Goal: Task Accomplishment & Management: Manage account settings

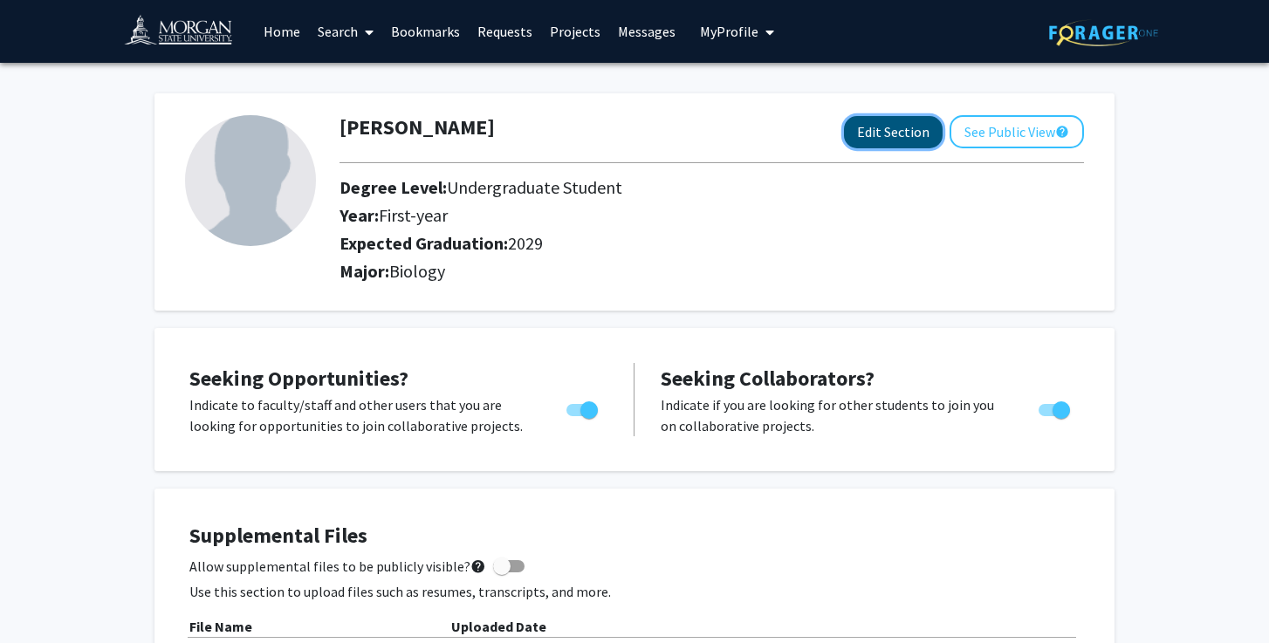
click at [899, 139] on button "Edit Section" at bounding box center [893, 132] width 99 height 32
select select "first-year"
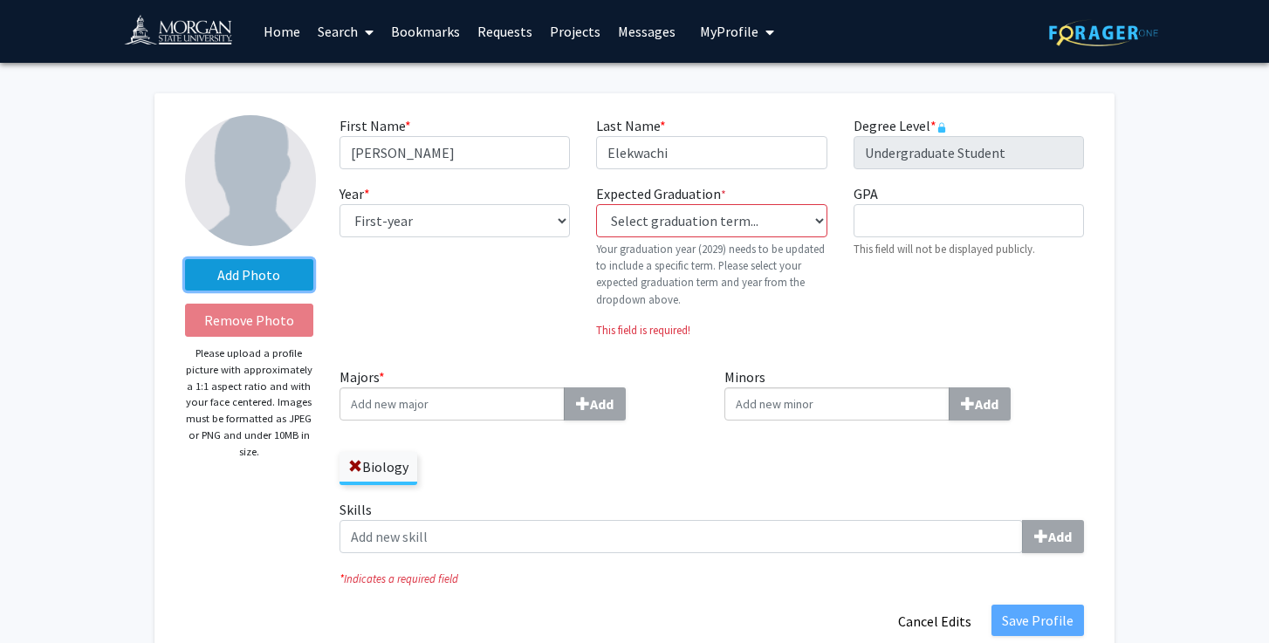
click at [277, 271] on label "Add Photo" at bounding box center [249, 274] width 128 height 31
click at [0, 0] on input "Add Photo" at bounding box center [0, 0] width 0 height 0
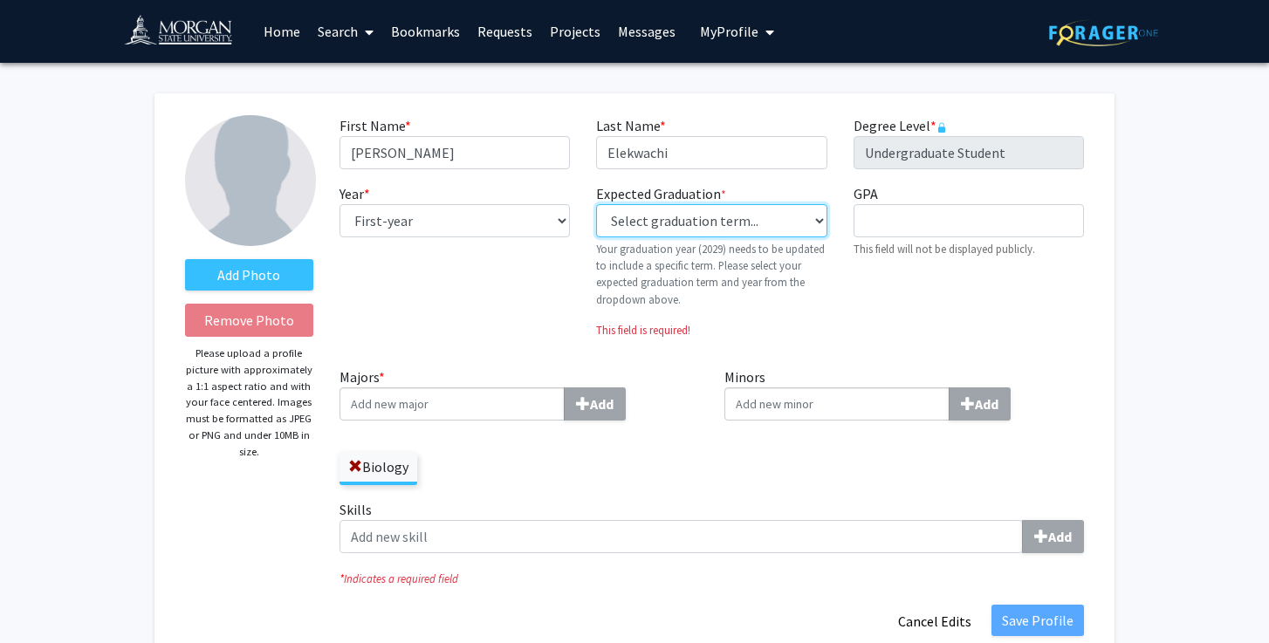
click at [666, 222] on select "Select graduation term... Previous: 2029 (Please select a specific term) Spring…" at bounding box center [711, 220] width 230 height 33
select select "46: spring_2029"
click at [596, 204] on select "Select graduation term... Previous: 2029 (Please select a specific term) Spring…" at bounding box center [711, 220] width 230 height 33
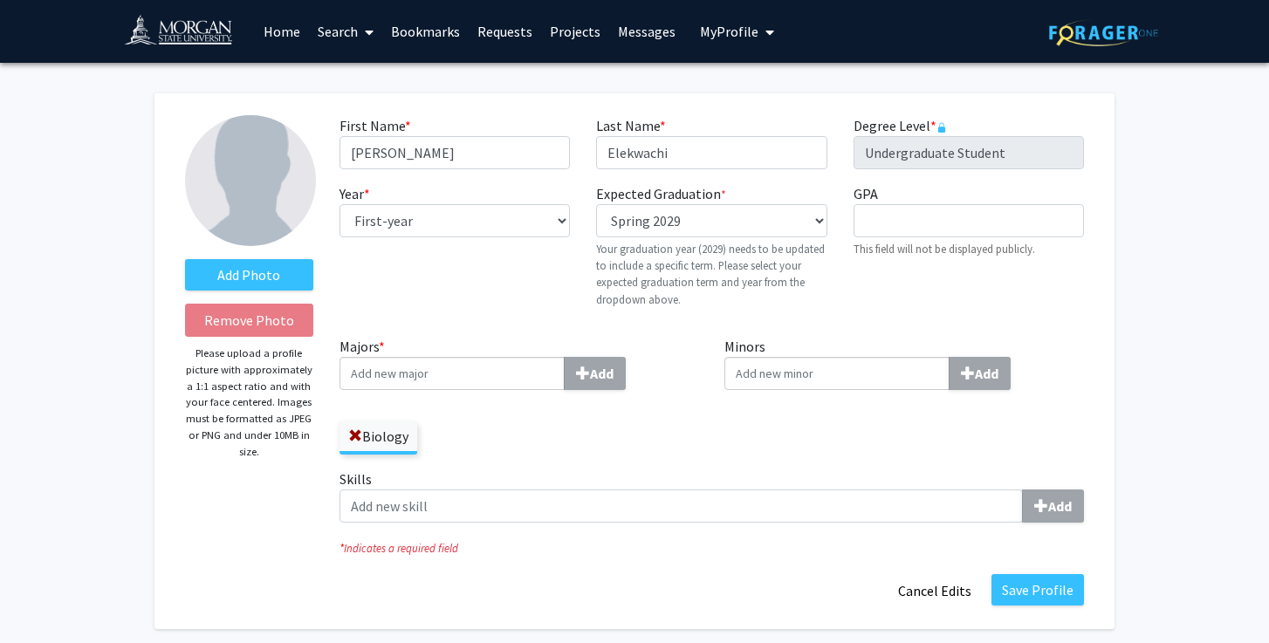
click at [268, 263] on label "Add Photo" at bounding box center [249, 274] width 128 height 31
click at [0, 0] on input "Add Photo" at bounding box center [0, 0] width 0 height 0
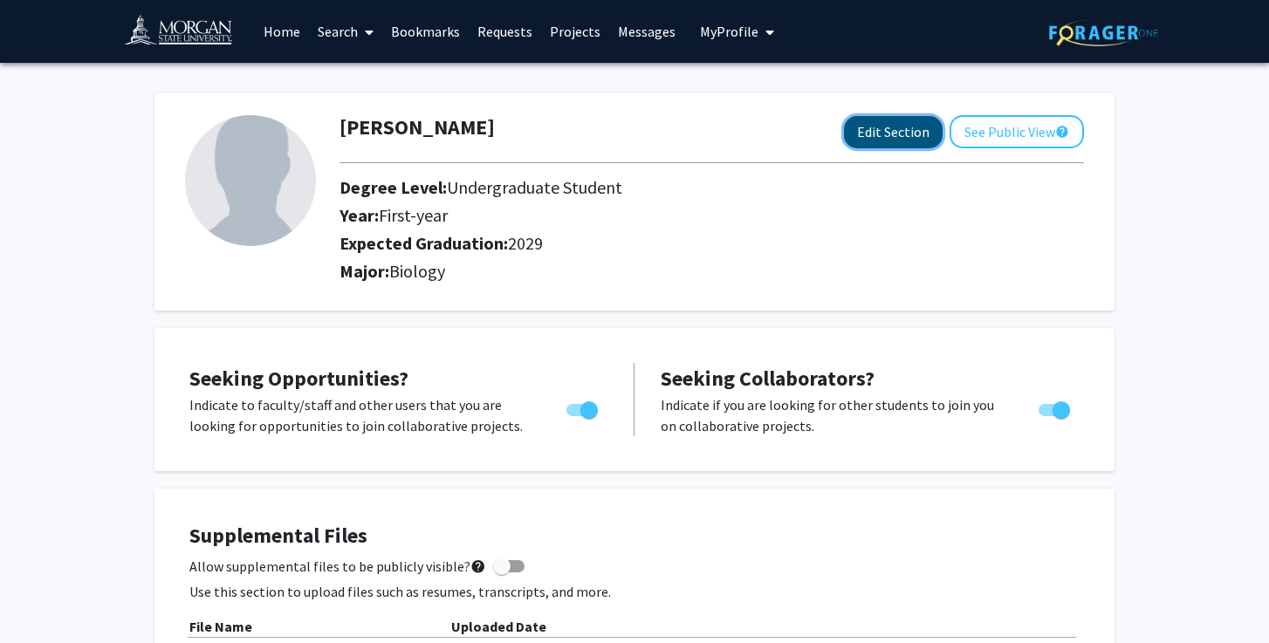
click at [883, 123] on button "Edit Section" at bounding box center [893, 132] width 99 height 32
select select "first-year"
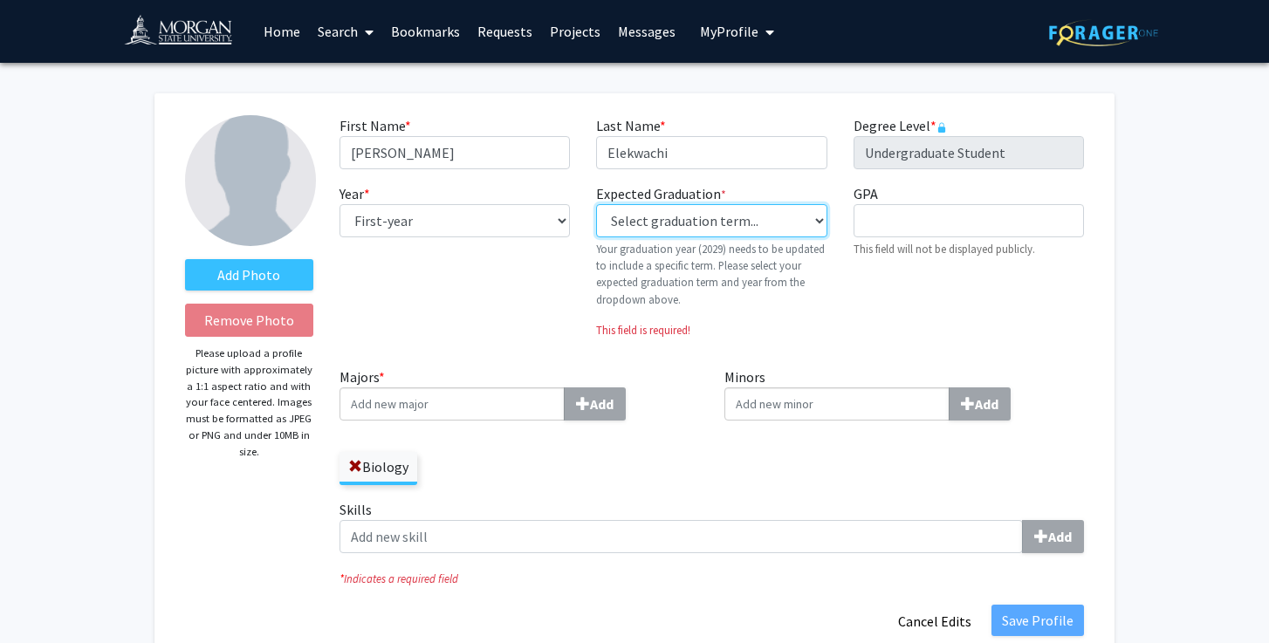
click at [666, 213] on select "Select graduation term... Previous: 2029 (Please select a specific term) Spring…" at bounding box center [711, 220] width 230 height 33
select select "46: spring_2029"
click at [596, 204] on select "Select graduation term... Previous: 2029 (Please select a specific term) Spring…" at bounding box center [711, 220] width 230 height 33
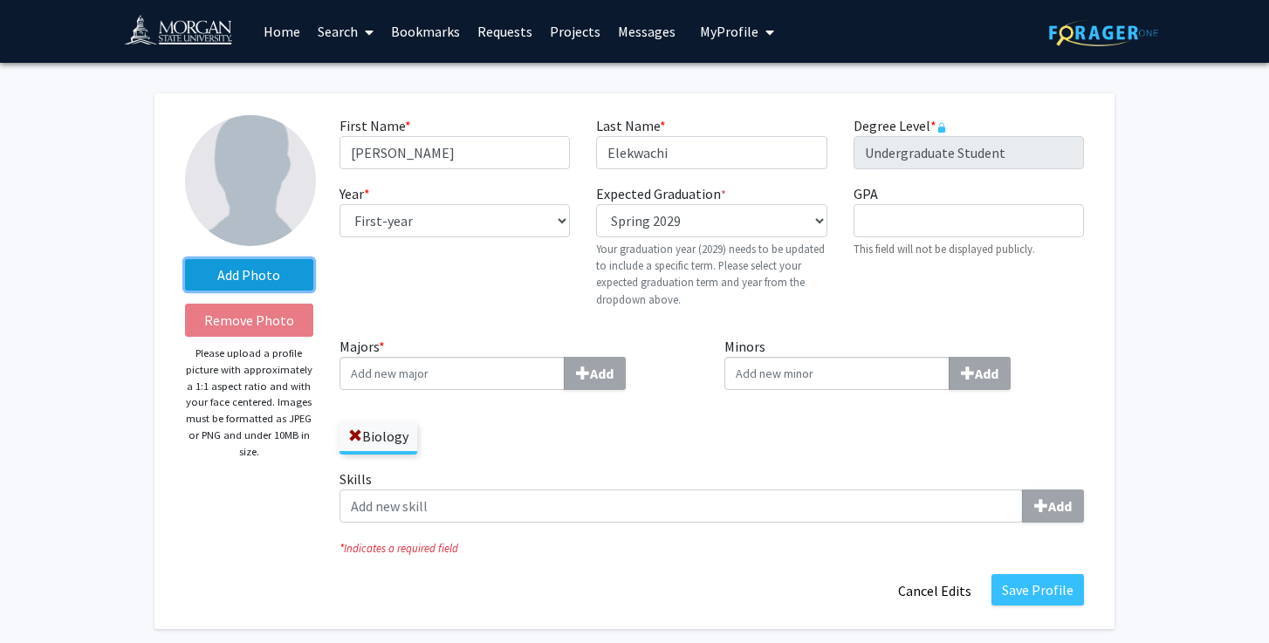
click at [267, 259] on label "Add Photo" at bounding box center [249, 274] width 128 height 31
click at [0, 0] on input "Add Photo" at bounding box center [0, 0] width 0 height 0
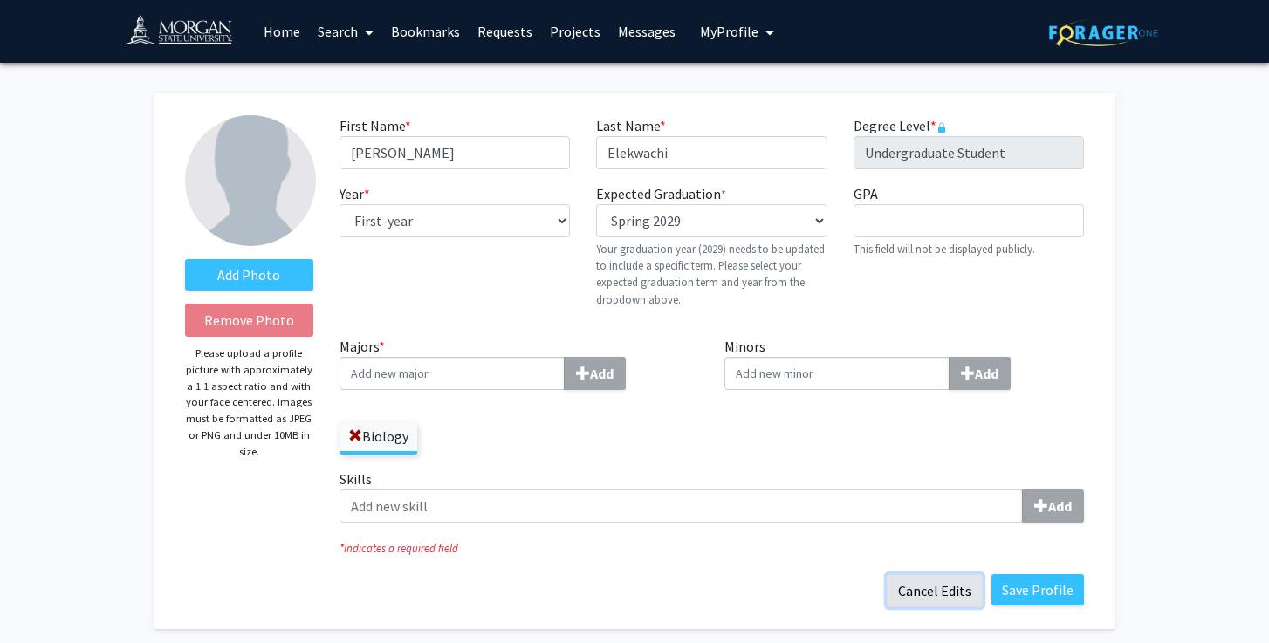
click at [948, 591] on button "Cancel Edits" at bounding box center [934, 590] width 96 height 33
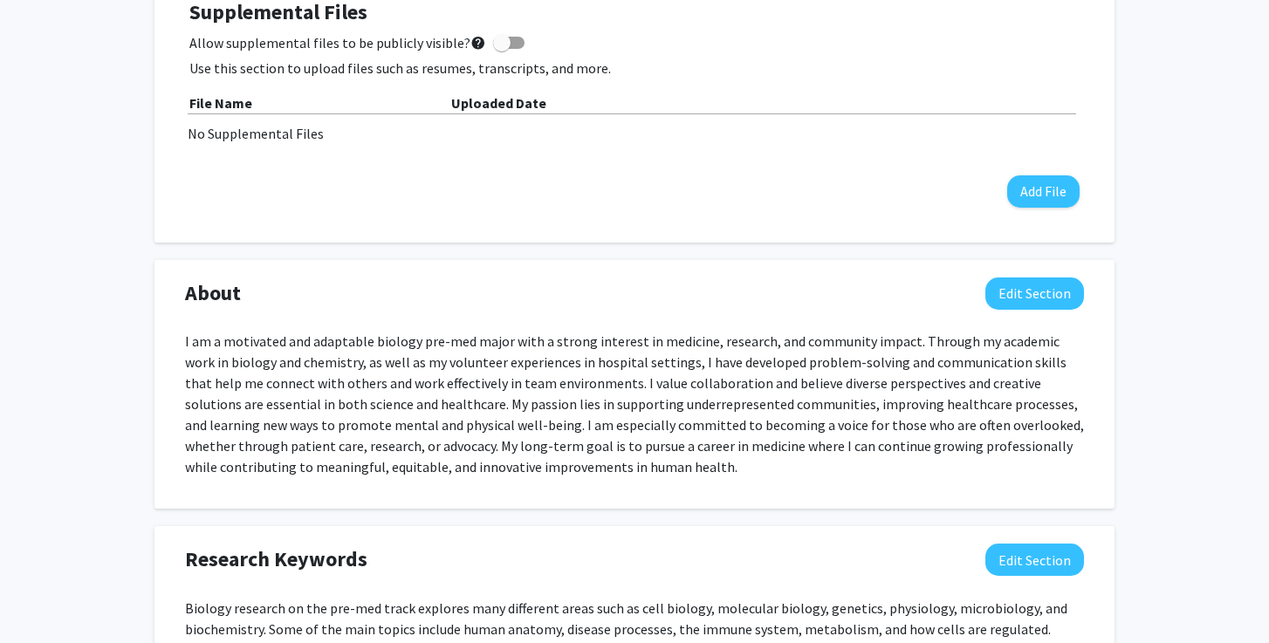
scroll to position [575, 0]
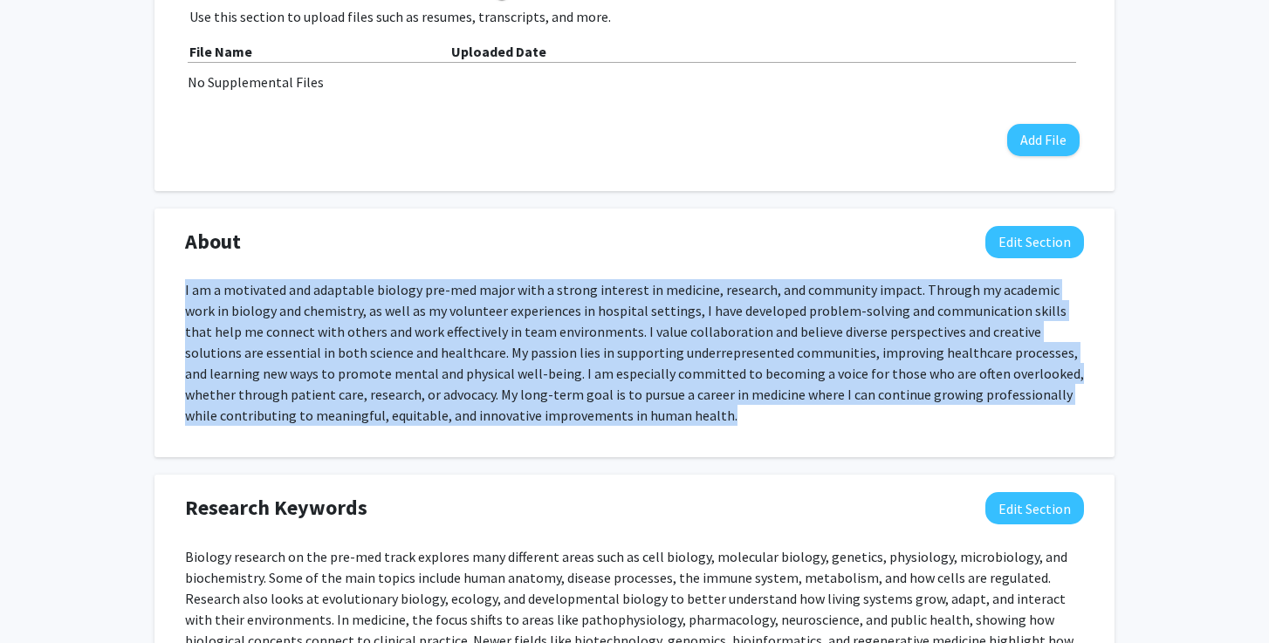
drag, startPoint x: 181, startPoint y: 291, endPoint x: 564, endPoint y: 423, distance: 405.0
click at [564, 423] on div "I am a motivated and adaptable biology pre-med major with a strong interest in …" at bounding box center [634, 359] width 925 height 161
copy p "I am a motivated and adaptable biology pre-med major with a strong interest in …"
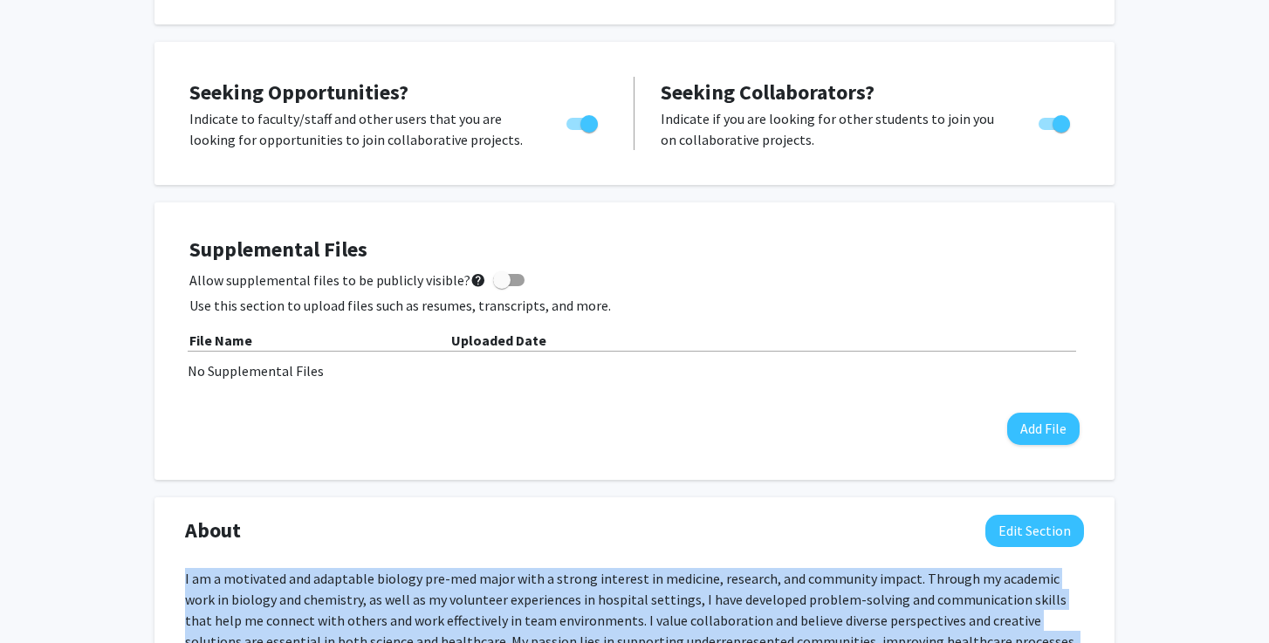
scroll to position [0, 0]
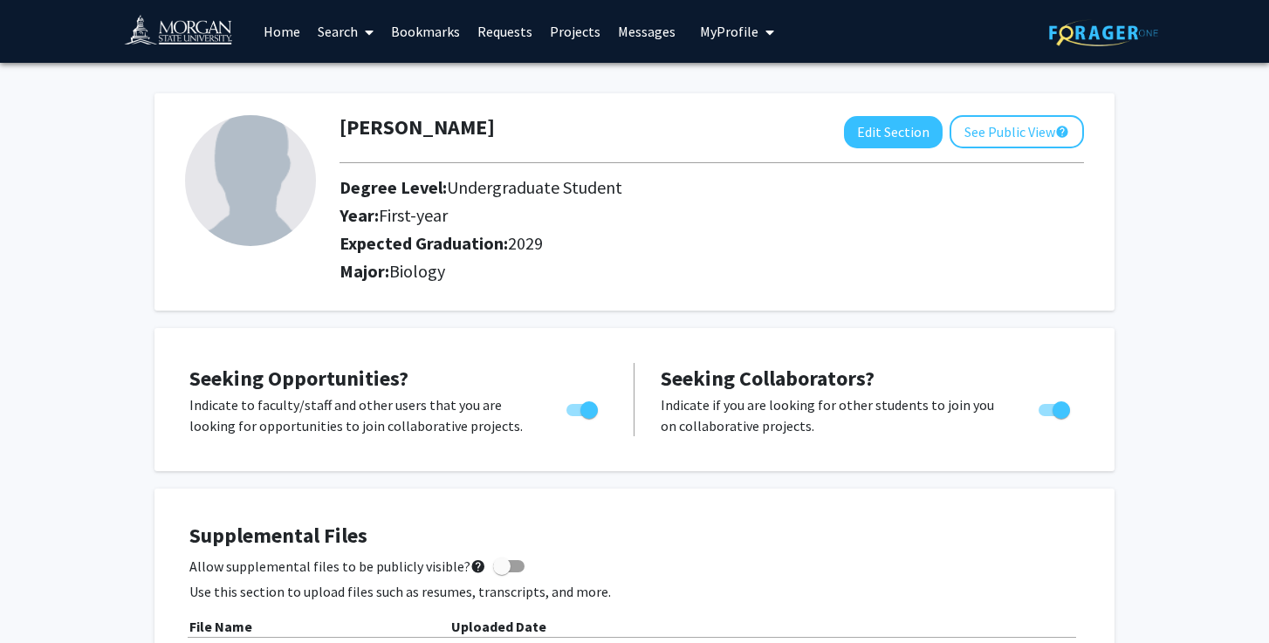
click at [286, 204] on img at bounding box center [250, 180] width 131 height 131
click at [868, 140] on button "Edit Section" at bounding box center [893, 132] width 99 height 32
select select "first-year"
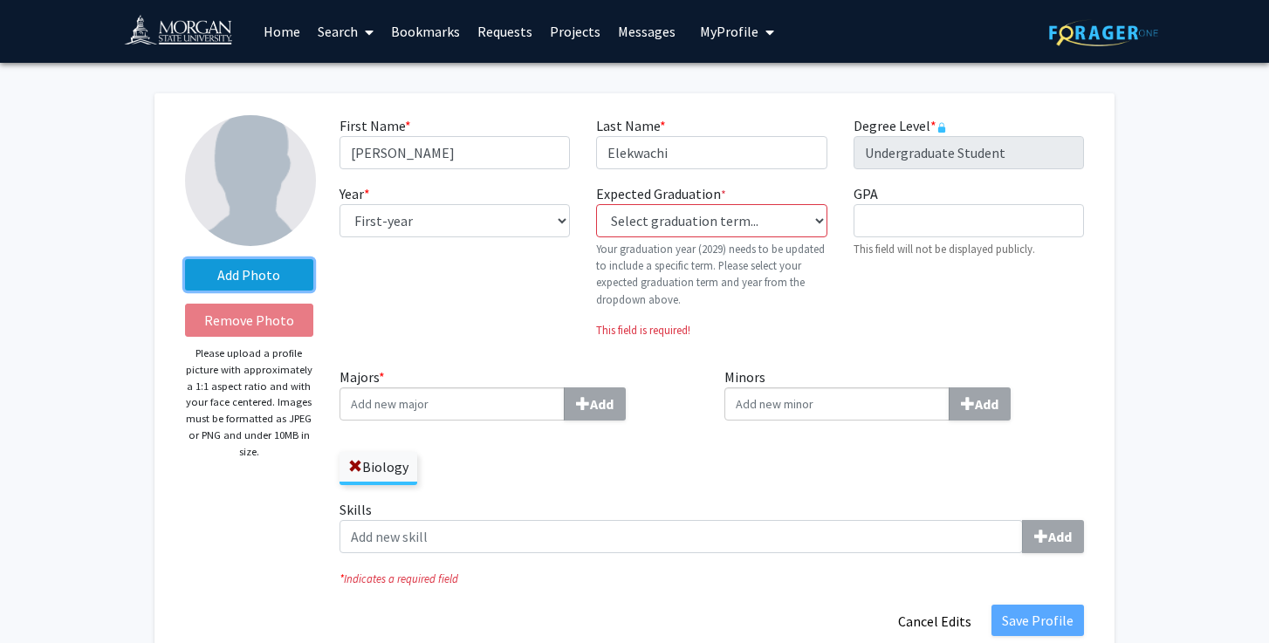
click at [269, 265] on label "Add Photo" at bounding box center [249, 274] width 128 height 31
click at [0, 0] on input "Add Photo" at bounding box center [0, 0] width 0 height 0
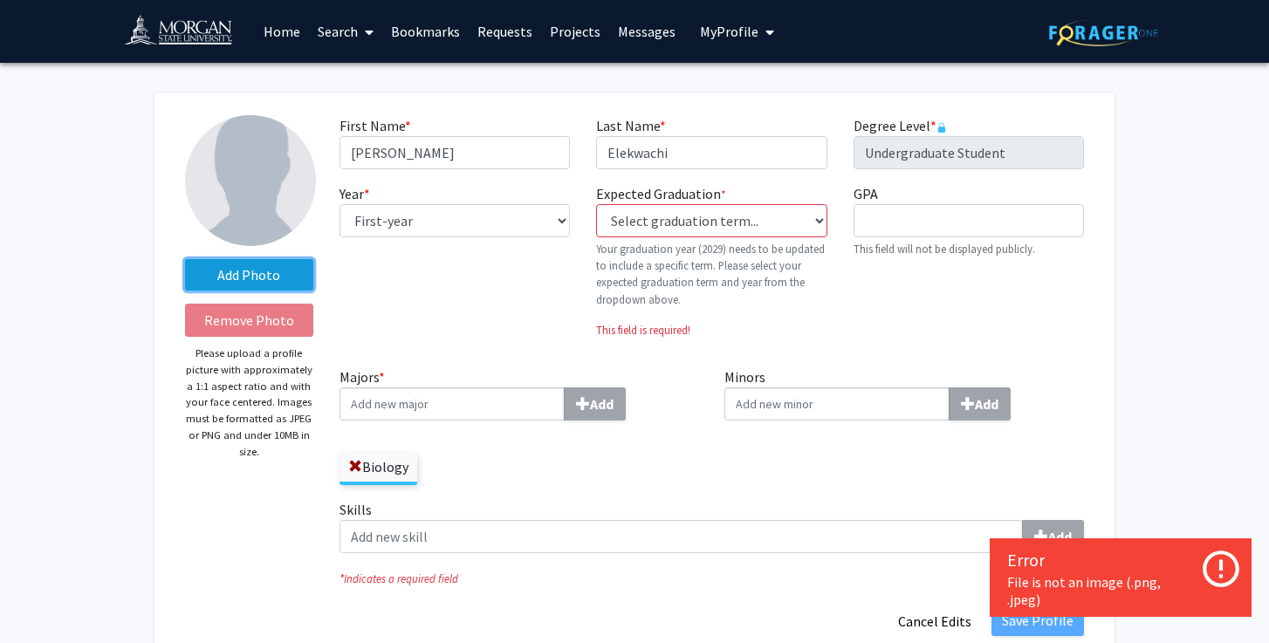
click at [284, 275] on label "Add Photo" at bounding box center [249, 274] width 128 height 31
click at [0, 0] on input "Add Photo" at bounding box center [0, 0] width 0 height 0
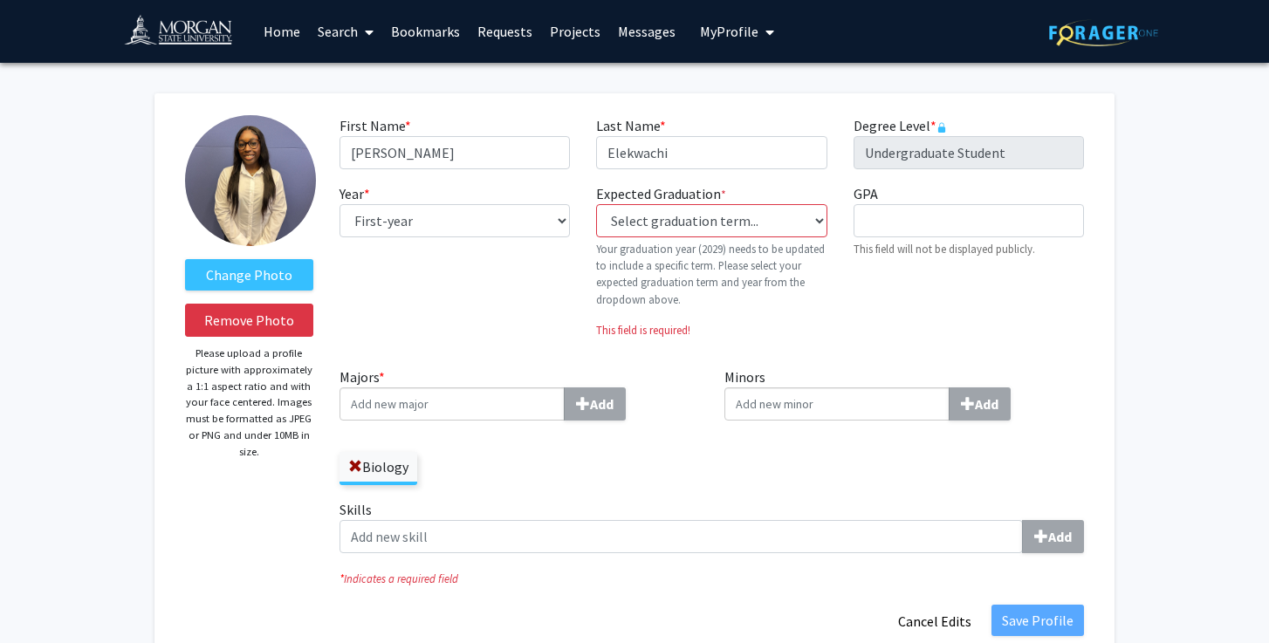
click at [395, 324] on div "Year * required --- First-year Sophomore Junior Senior Postbaccalaureate Certif…" at bounding box center [454, 267] width 256 height 169
click at [762, 229] on select "Select graduation term... Previous: 2029 (Please select a specific term) Spring…" at bounding box center [711, 220] width 230 height 33
select select "46: spring_2029"
click at [596, 204] on select "Select graduation term... Previous: 2029 (Please select a specific term) Spring…" at bounding box center [711, 220] width 230 height 33
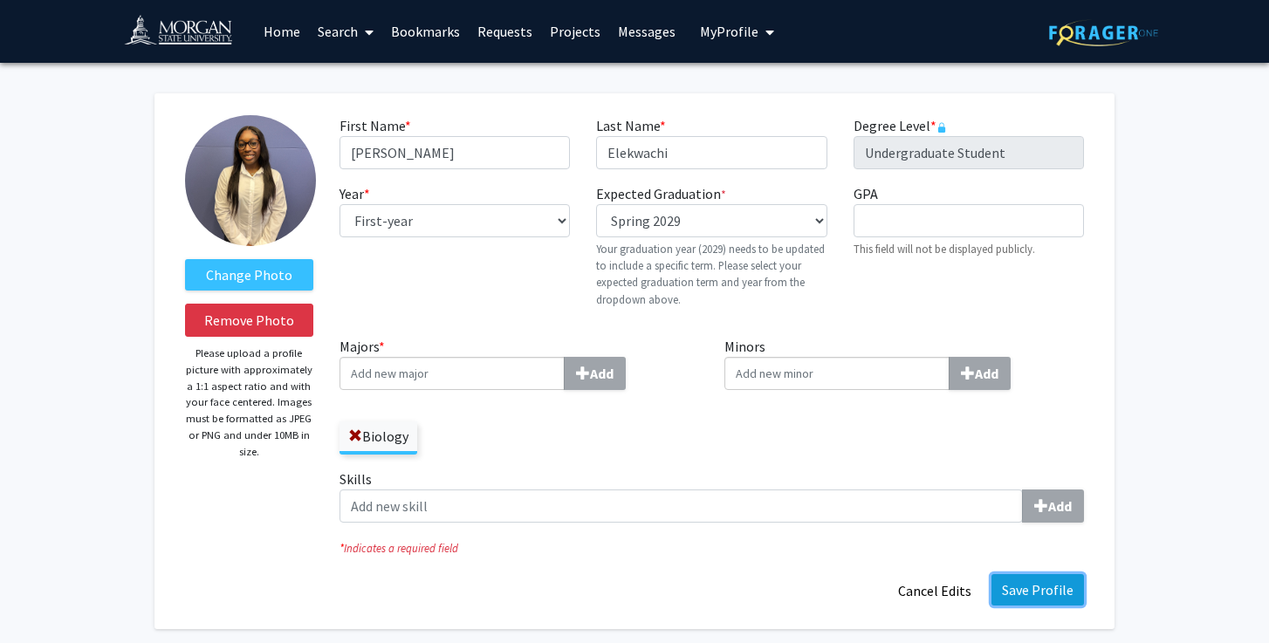
click at [1034, 587] on button "Save Profile" at bounding box center [1037, 589] width 92 height 31
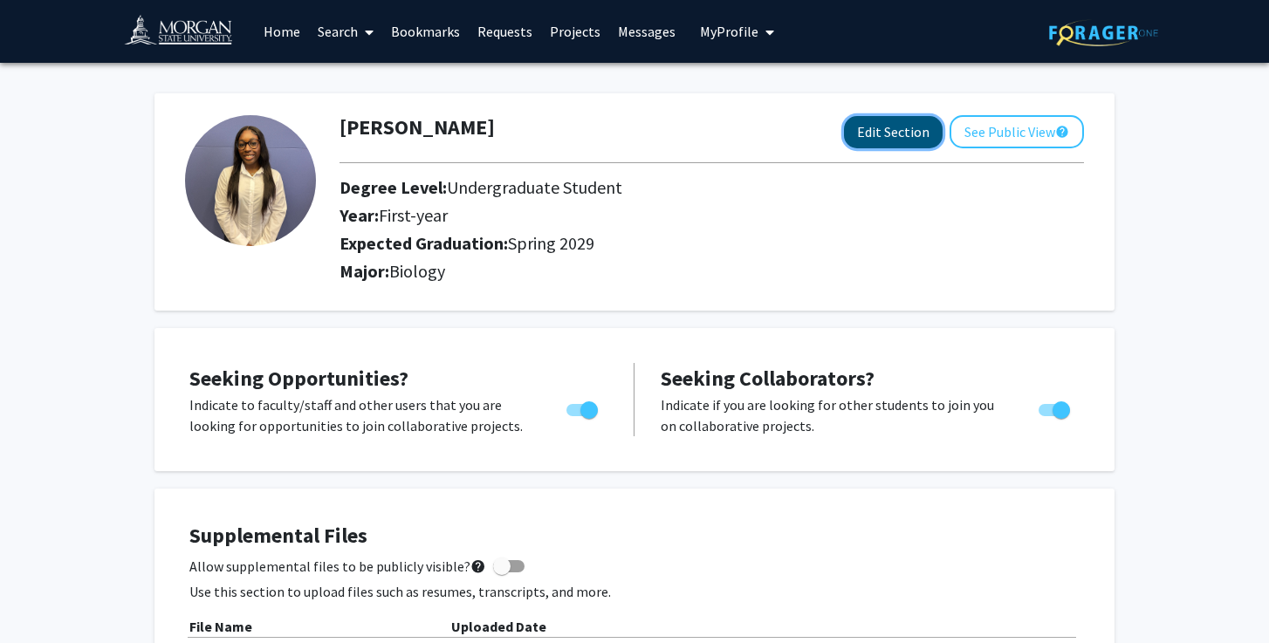
click at [885, 126] on button "Edit Section" at bounding box center [893, 132] width 99 height 32
select select "first-year"
select select "45: spring_2029"
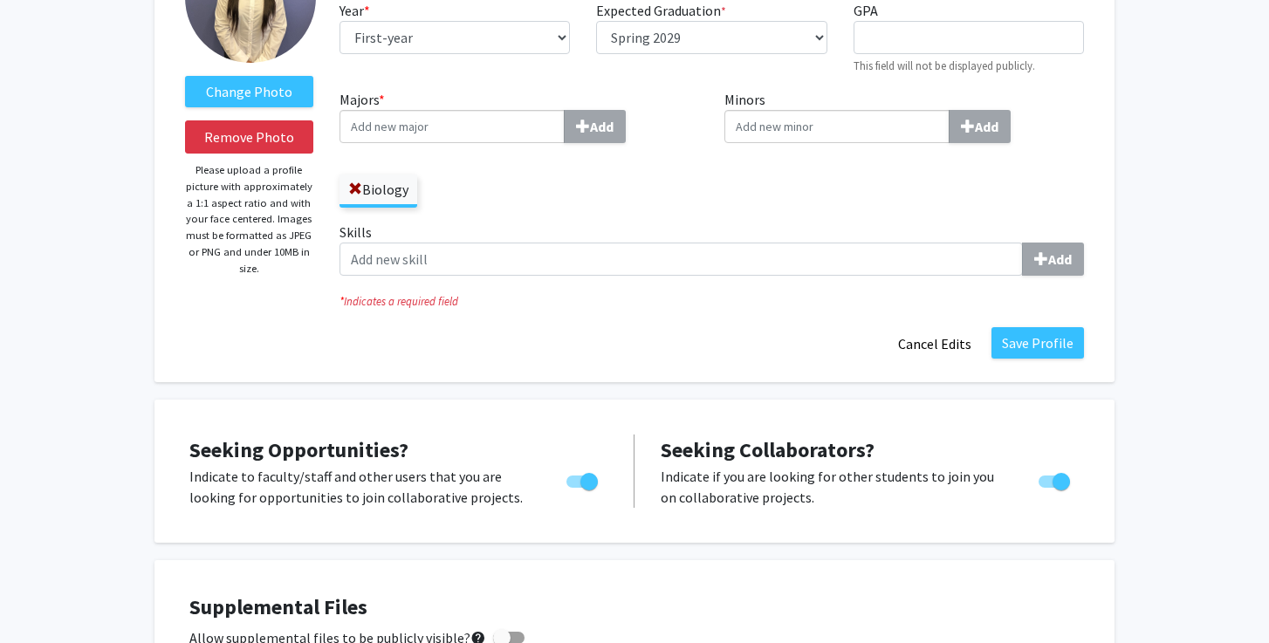
scroll to position [147, 0]
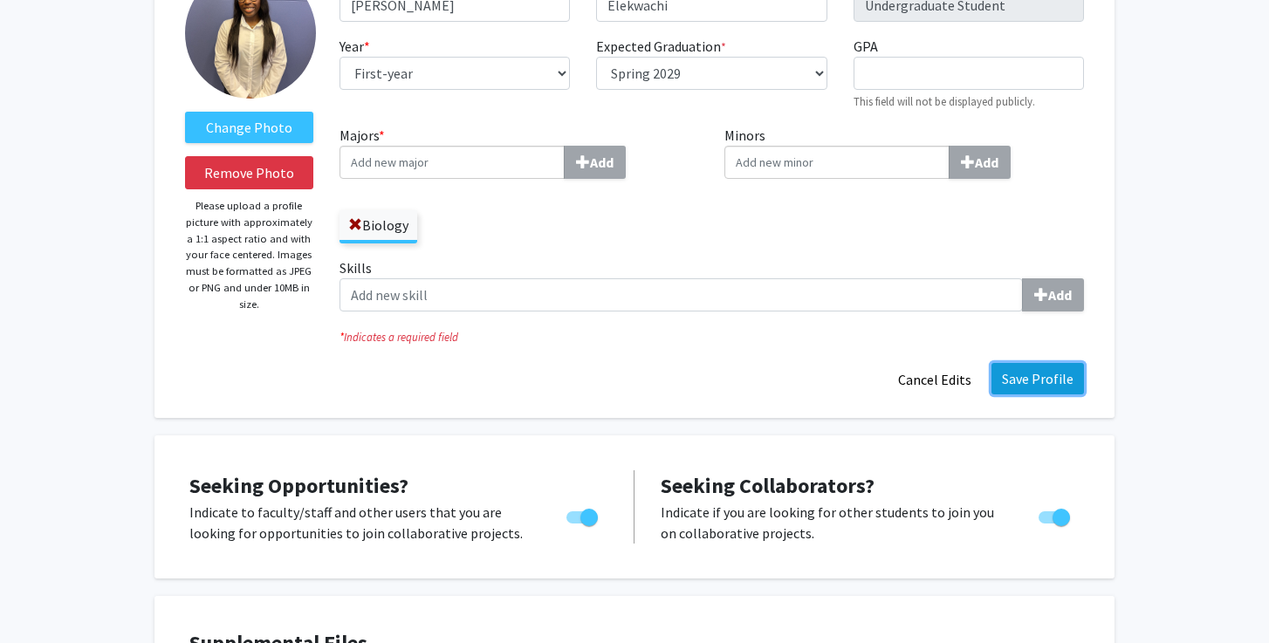
click at [1046, 369] on button "Save Profile" at bounding box center [1037, 378] width 92 height 31
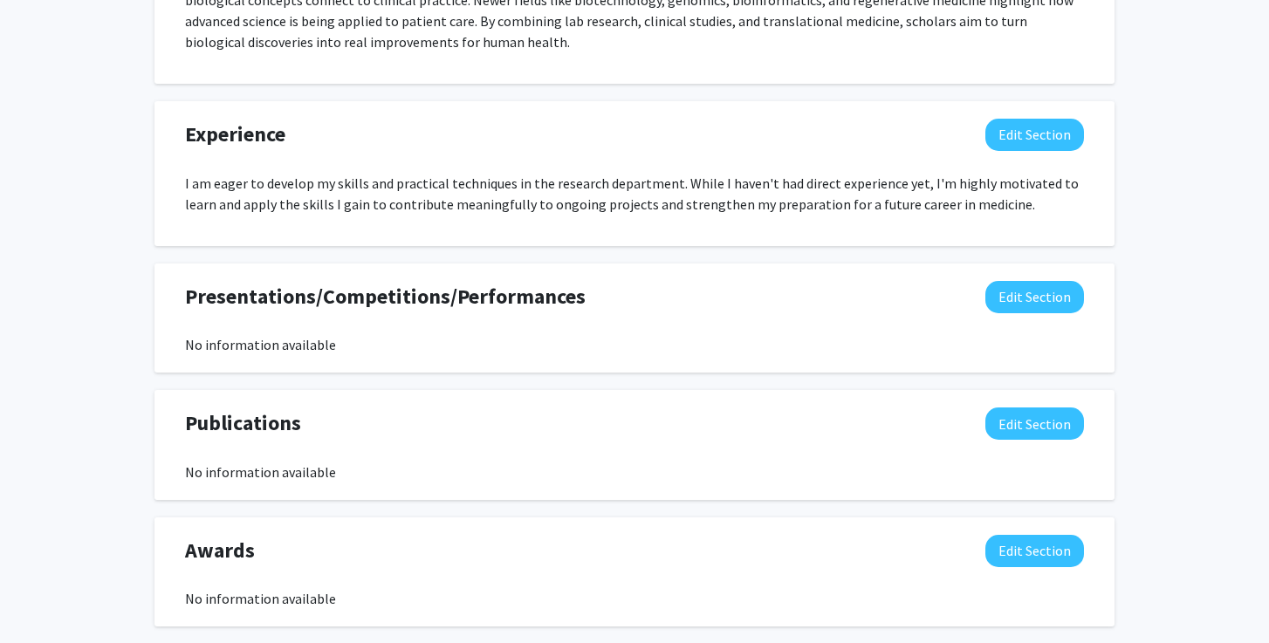
scroll to position [1268, 0]
